Goal: Check status

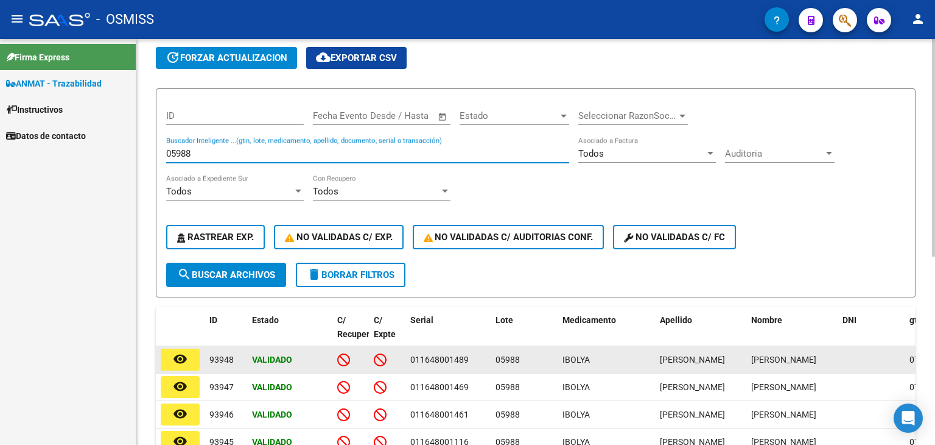
scroll to position [46, 0]
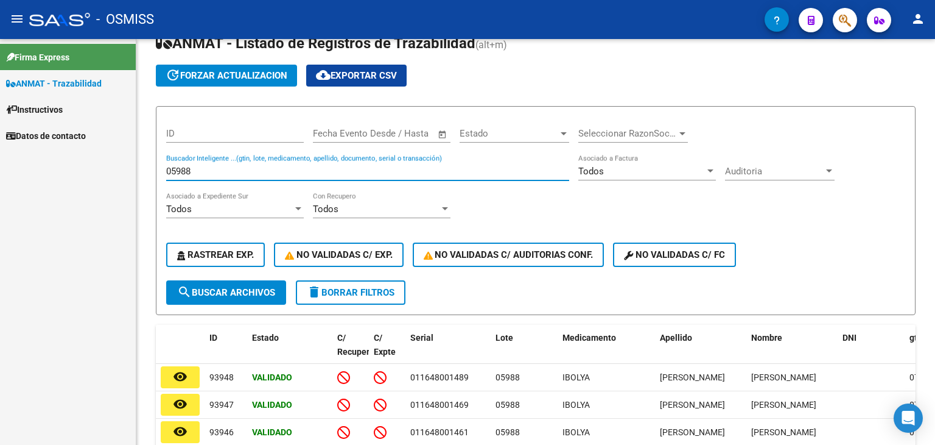
drag, startPoint x: 202, startPoint y: 172, endPoint x: 128, endPoint y: 177, distance: 73.8
click at [128, 177] on mat-sidenav-container "Firma Express ANMAT - Trazabilidad Instructivos Datos de contacto Circular SSS …" at bounding box center [467, 242] width 935 height 406
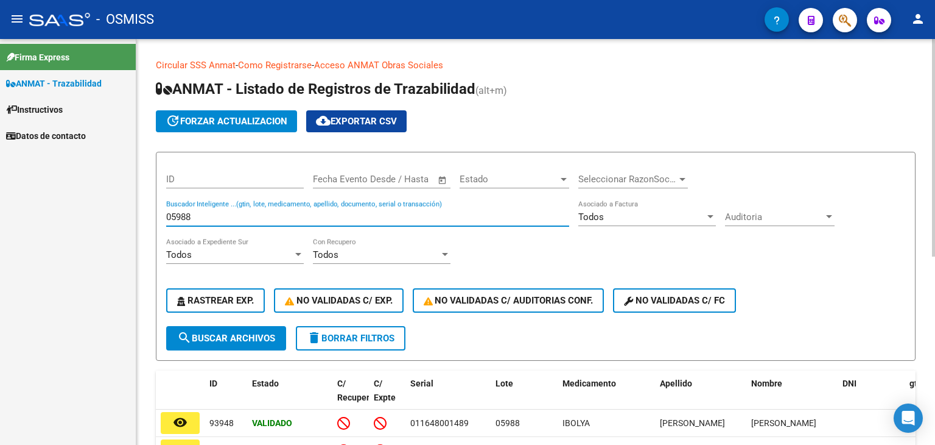
scroll to position [0, 0]
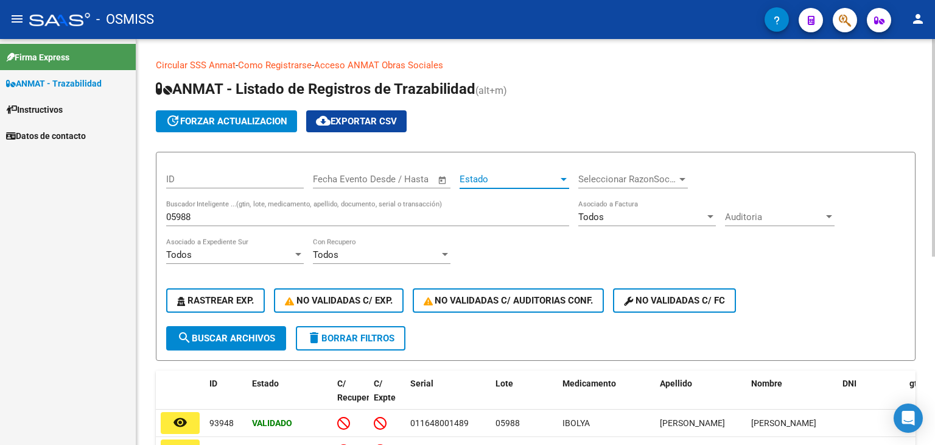
click at [543, 181] on span "Estado" at bounding box center [509, 179] width 99 height 11
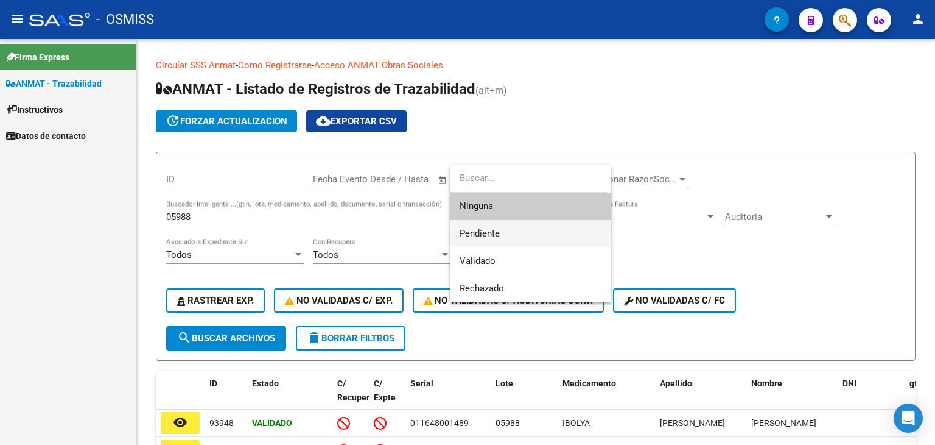
click at [509, 233] on span "Pendiente" at bounding box center [531, 233] width 142 height 27
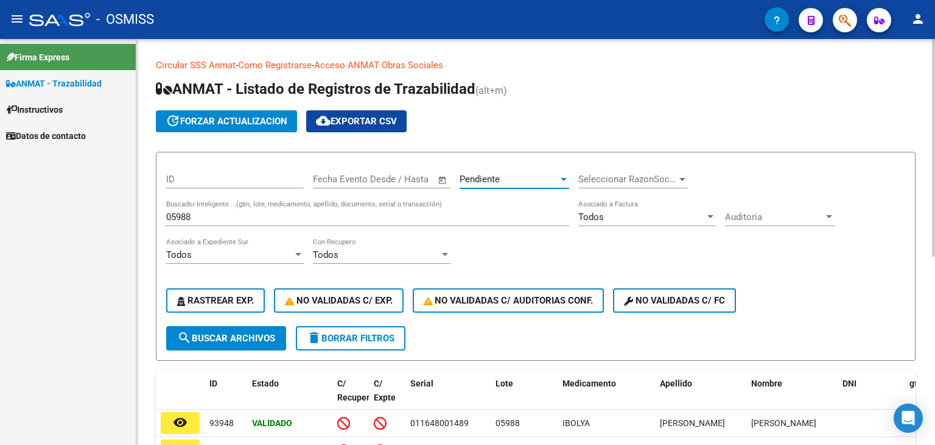
click at [465, 183] on span "Pendiente" at bounding box center [480, 179] width 40 height 11
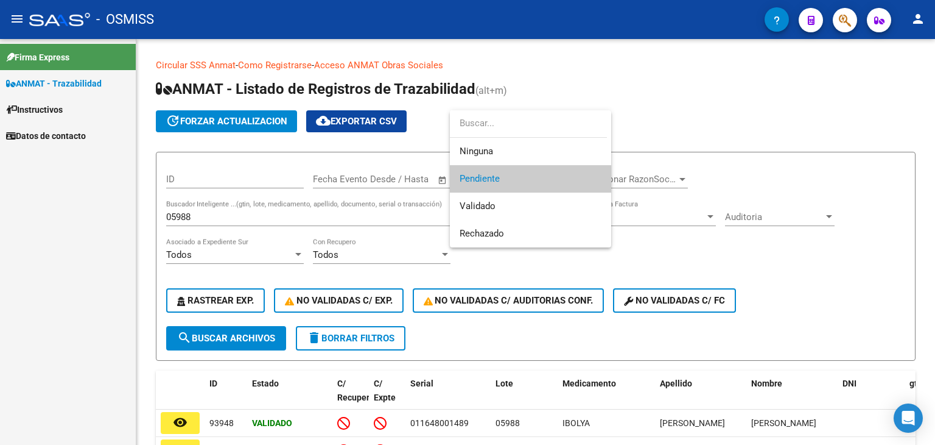
drag, startPoint x: 728, startPoint y: 97, endPoint x: 263, endPoint y: 227, distance: 482.2
click at [720, 100] on div at bounding box center [467, 222] width 935 height 445
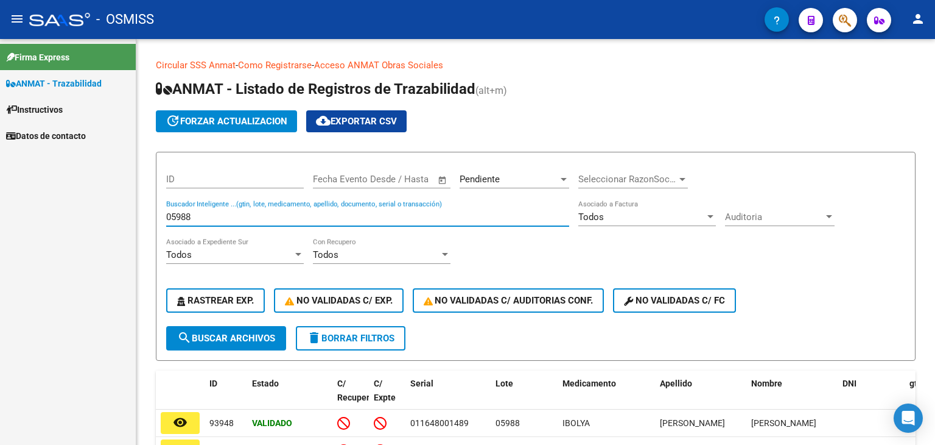
drag, startPoint x: 195, startPoint y: 217, endPoint x: 0, endPoint y: 241, distance: 196.9
click at [0, 241] on mat-sidenav-container "Firma Express ANMAT - Trazabilidad Instructivos Datos de contacto Circular SSS …" at bounding box center [467, 242] width 935 height 406
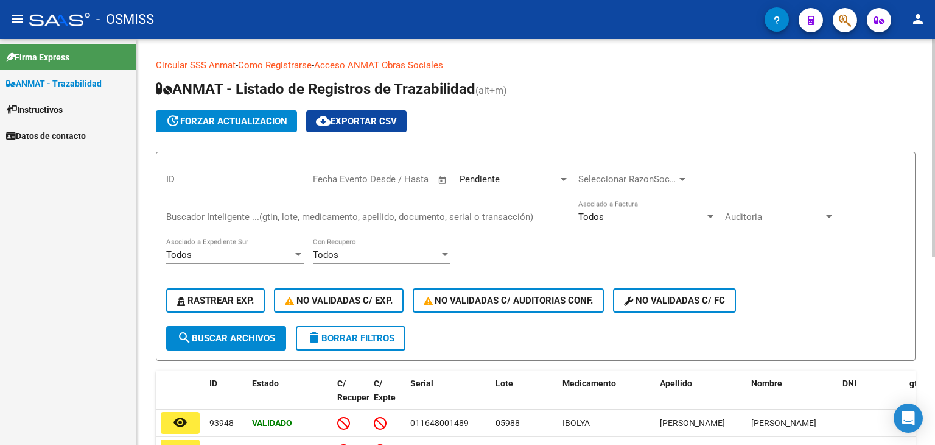
click at [652, 230] on div "Todos Asociado a Factura" at bounding box center [647, 219] width 138 height 38
click at [658, 217] on div "Todos" at bounding box center [641, 216] width 127 height 11
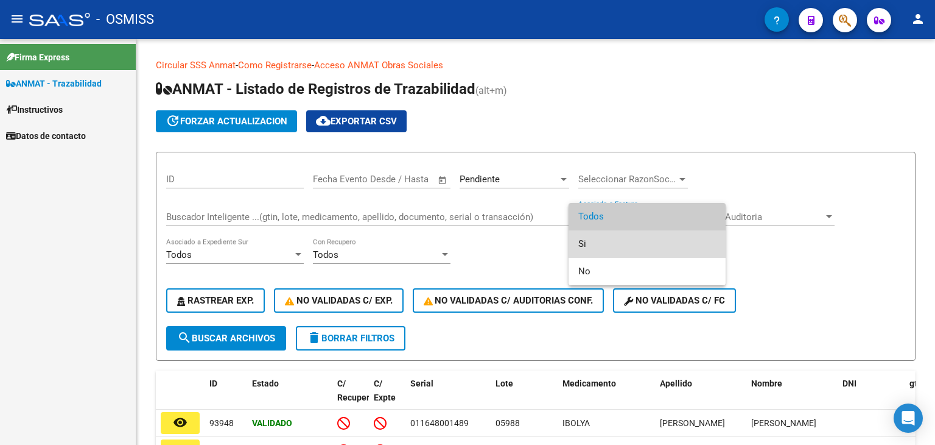
click at [653, 244] on span "Si" at bounding box center [647, 243] width 138 height 27
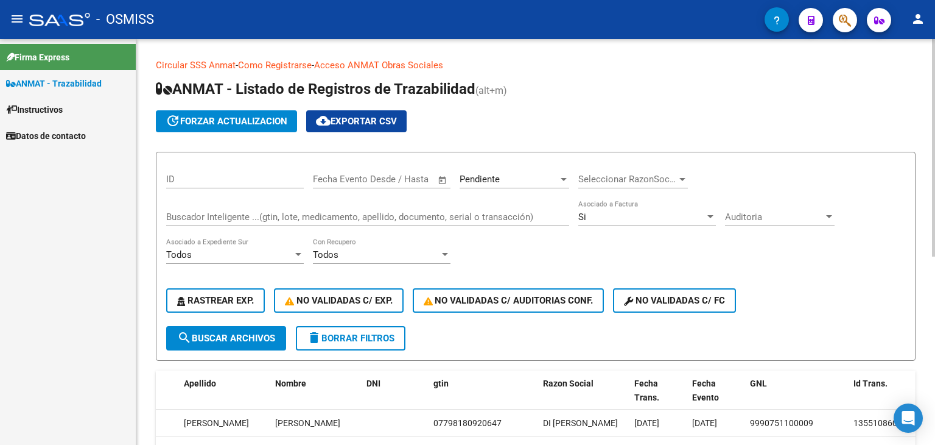
click at [697, 222] on div "Si Asociado a Factura" at bounding box center [647, 213] width 138 height 26
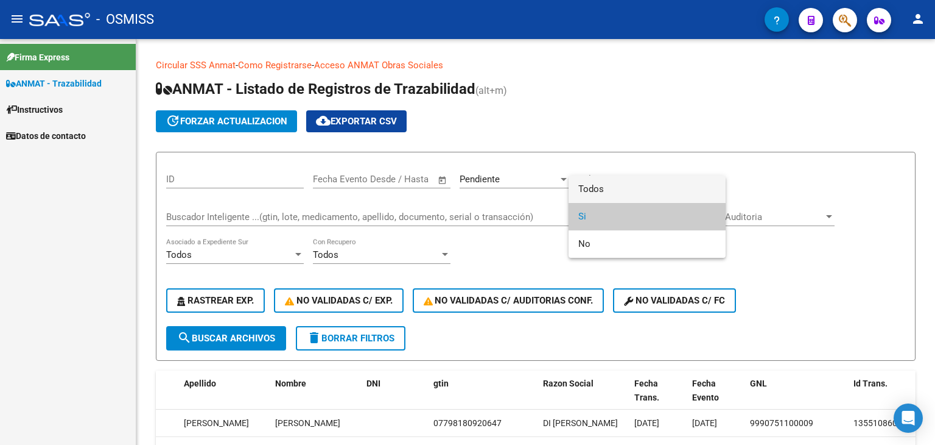
click at [622, 191] on span "Todos" at bounding box center [647, 188] width 138 height 27
